Goal: Browse casually: Explore the website without a specific task or goal

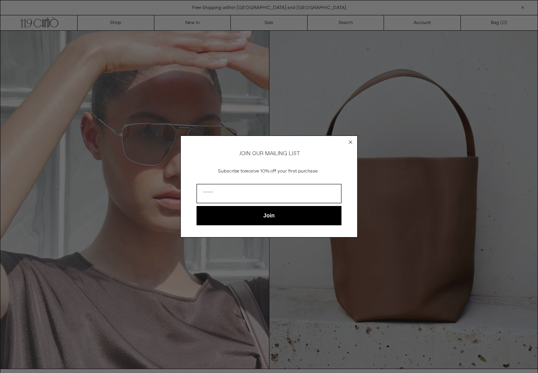
click at [352, 139] on circle "Close dialog" at bounding box center [350, 142] width 7 height 7
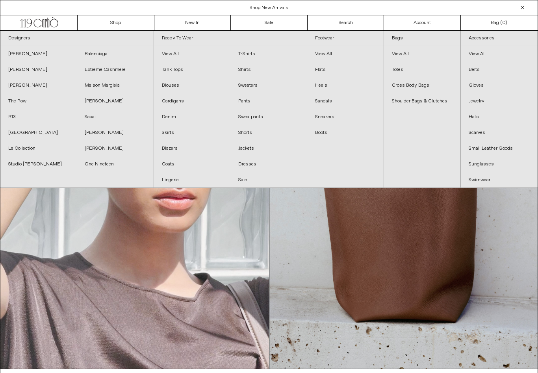
click at [110, 20] on link "Shop" at bounding box center [116, 22] width 77 height 15
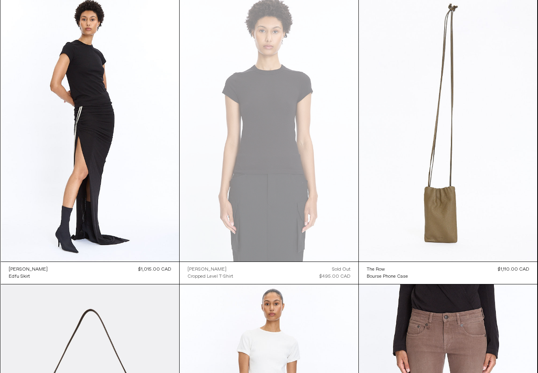
scroll to position [6747, 0]
click at [426, 199] on at bounding box center [448, 128] width 179 height 268
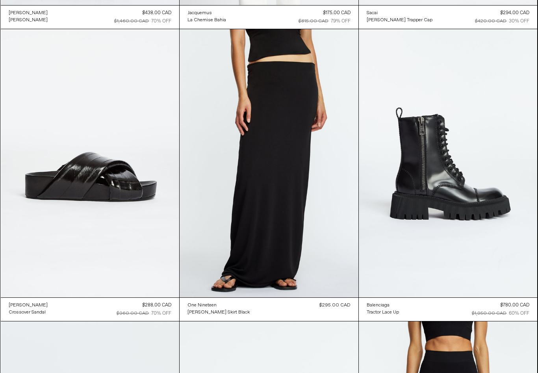
scroll to position [47574, 0]
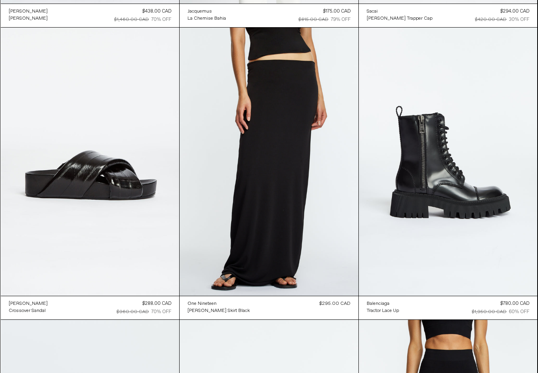
click at [49, 182] on at bounding box center [90, 162] width 179 height 268
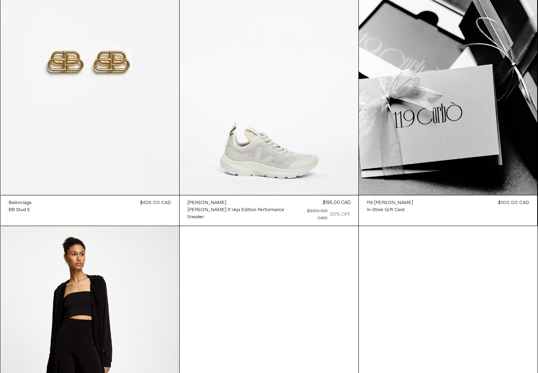
scroll to position [54965, 0]
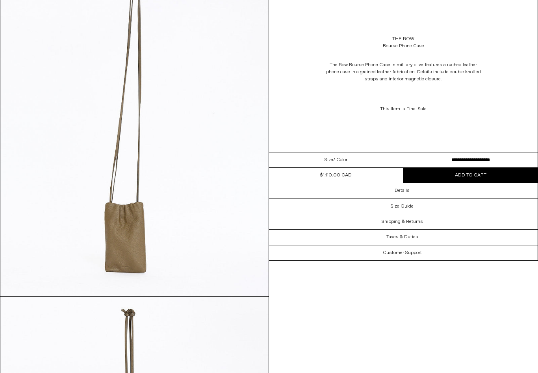
scroll to position [60, 0]
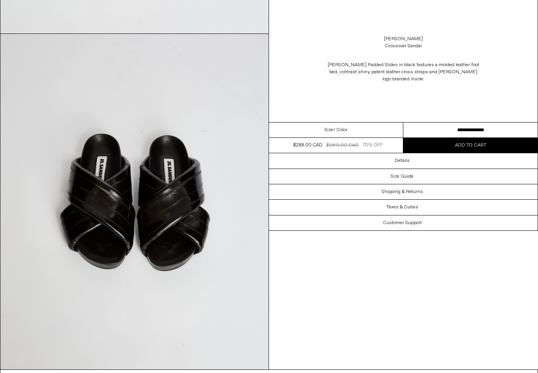
scroll to position [1684, 0]
